Goal: Find specific page/section: Locate a particular part of the current website

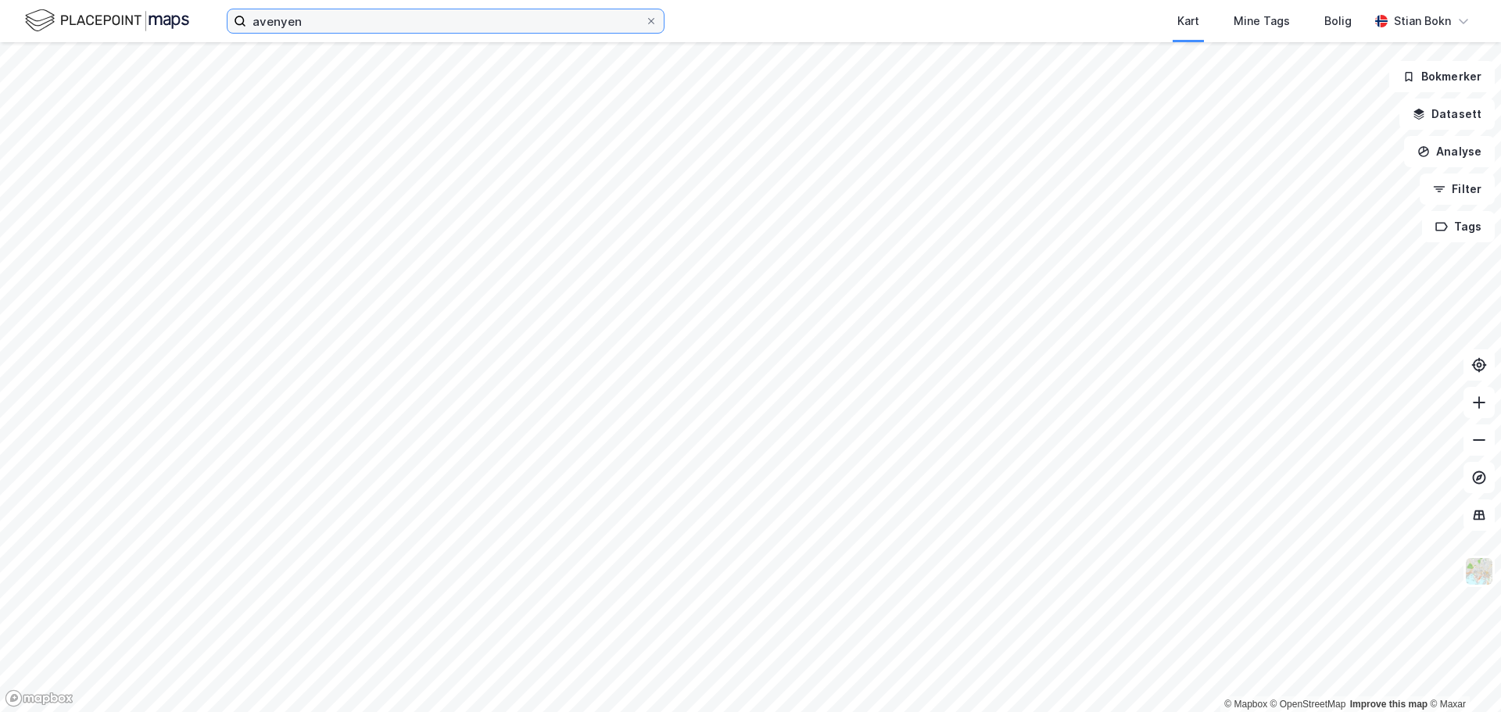
click at [310, 22] on input "avenyen" at bounding box center [445, 20] width 399 height 23
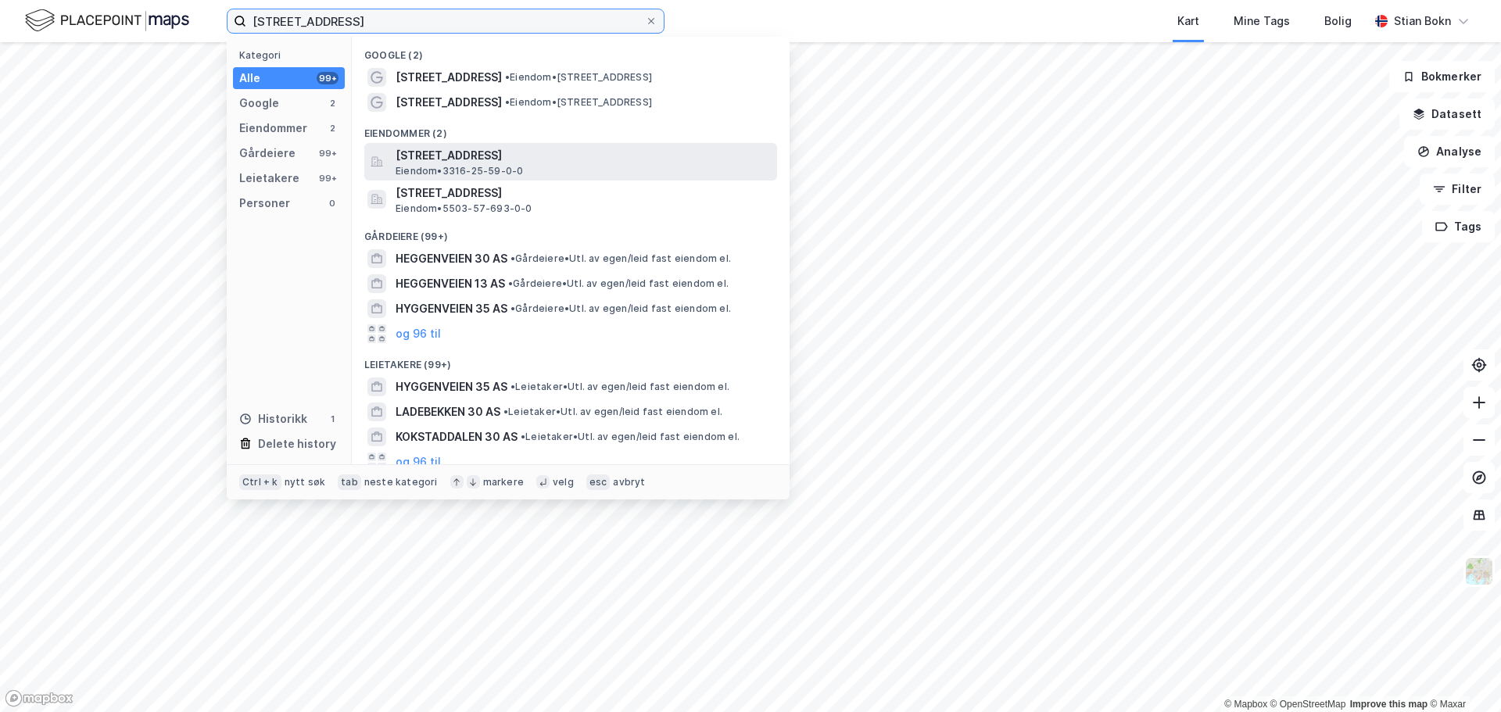
type input "[STREET_ADDRESS]"
click at [511, 160] on span "[STREET_ADDRESS]" at bounding box center [583, 155] width 375 height 19
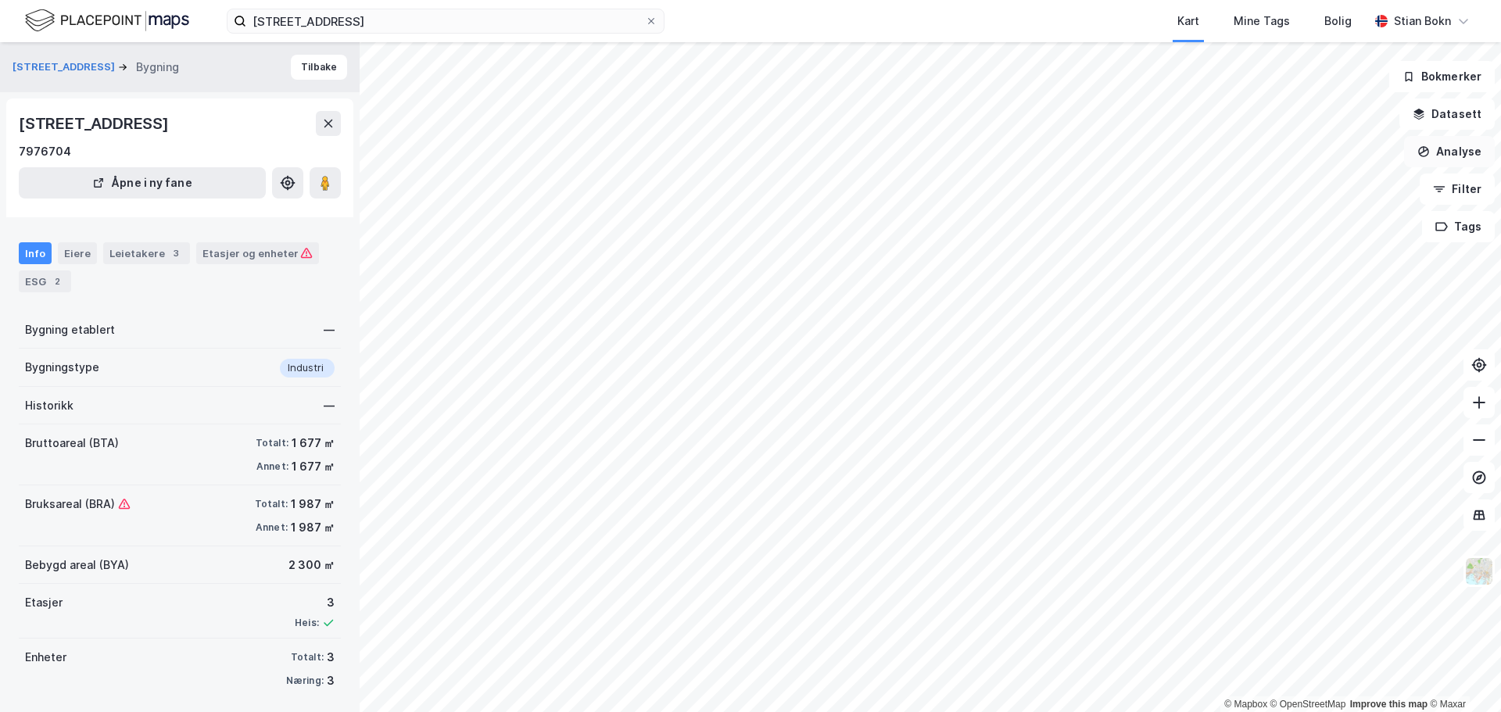
click at [1449, 163] on button "Analyse" at bounding box center [1449, 151] width 91 height 31
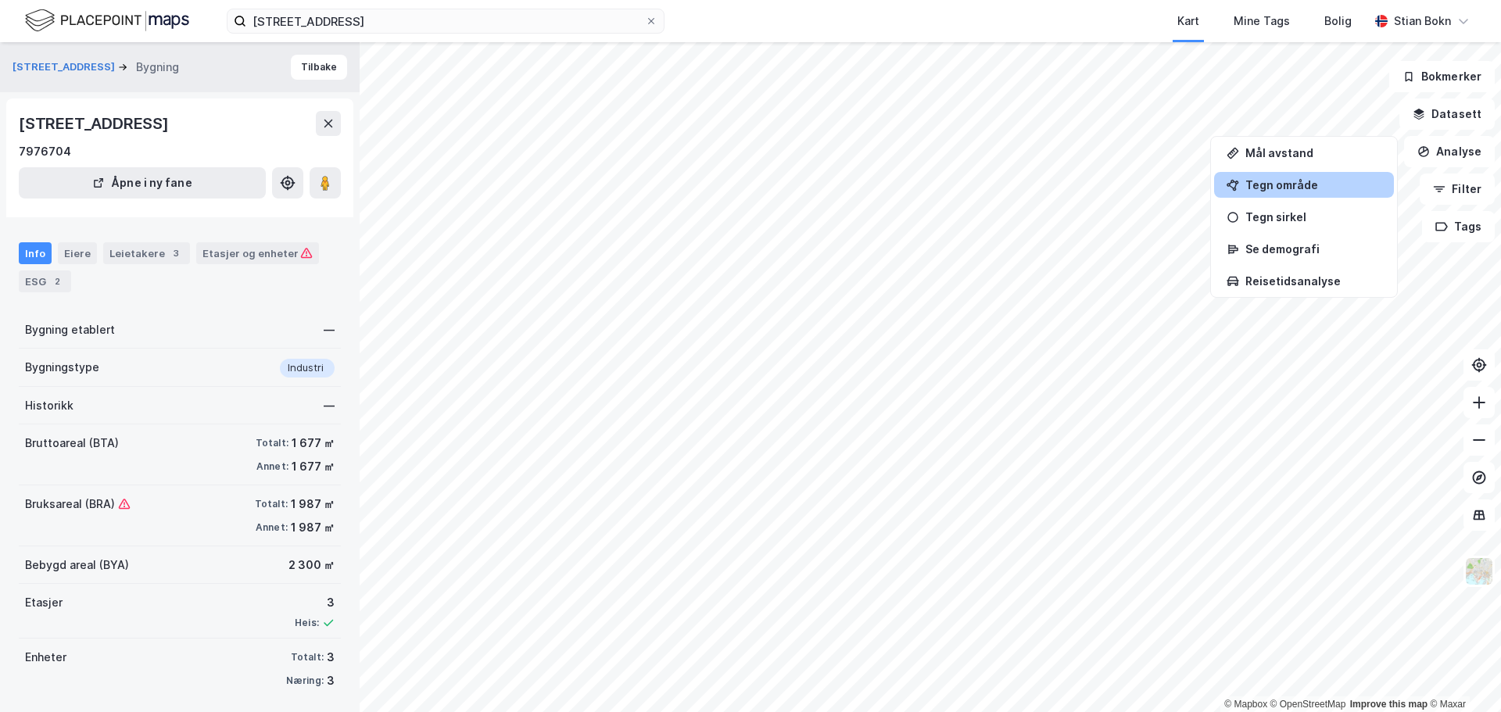
click at [1299, 188] on div "Tegn område" at bounding box center [1313, 184] width 136 height 13
